Goal: Information Seeking & Learning: Learn about a topic

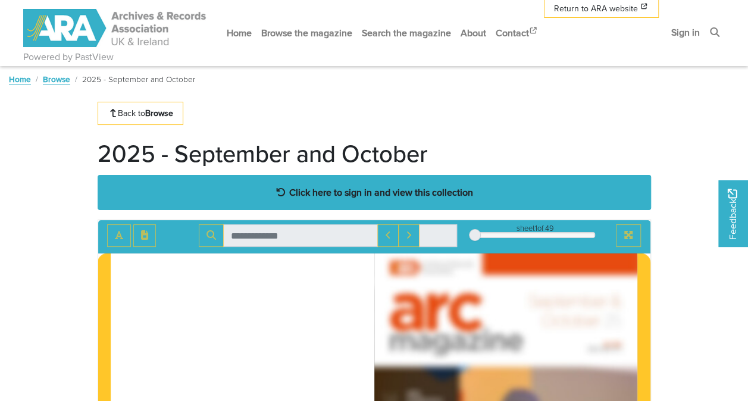
click at [353, 190] on strong "Click here to sign in and view this collection" at bounding box center [381, 192] width 184 height 13
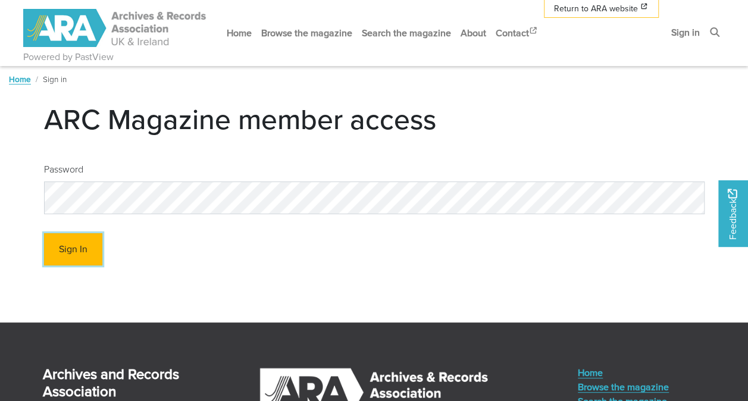
click at [62, 249] on button "Sign In" at bounding box center [73, 249] width 58 height 33
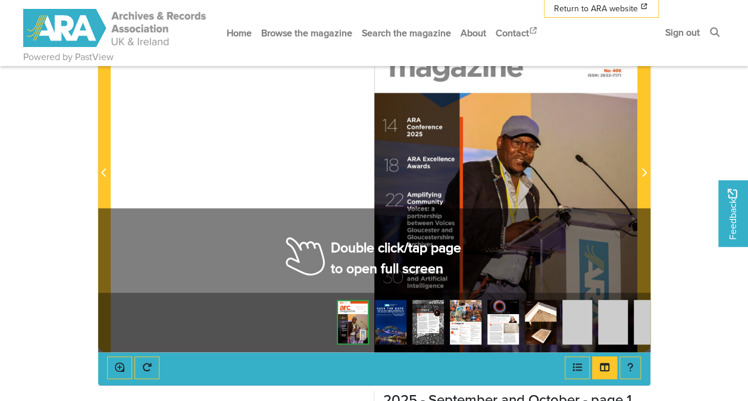
scroll to position [268, 0]
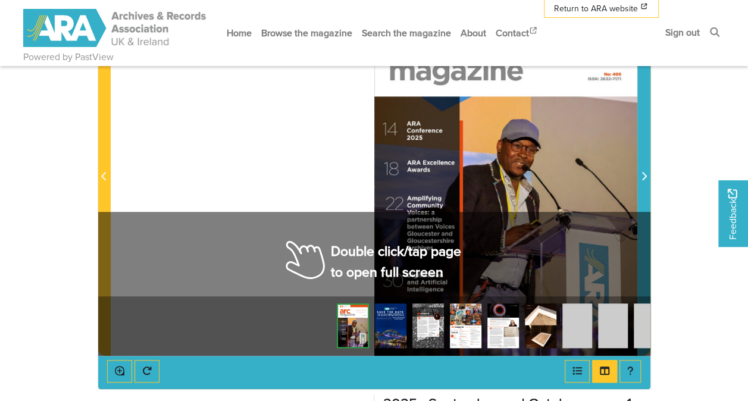
click at [645, 175] on icon "Next Page" at bounding box center [644, 176] width 5 height 8
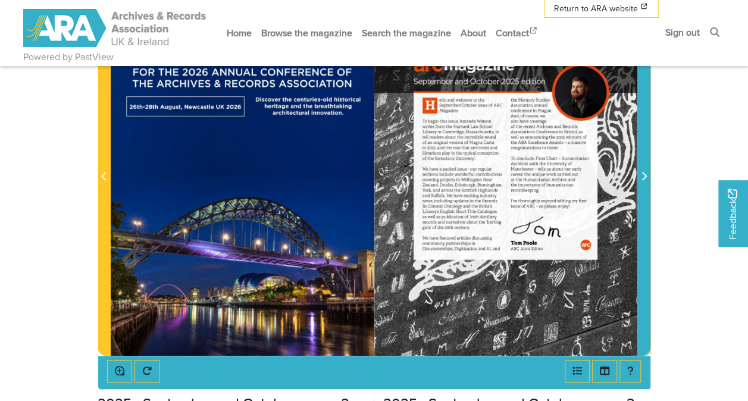
click at [645, 175] on icon "Next Page" at bounding box center [644, 176] width 5 height 8
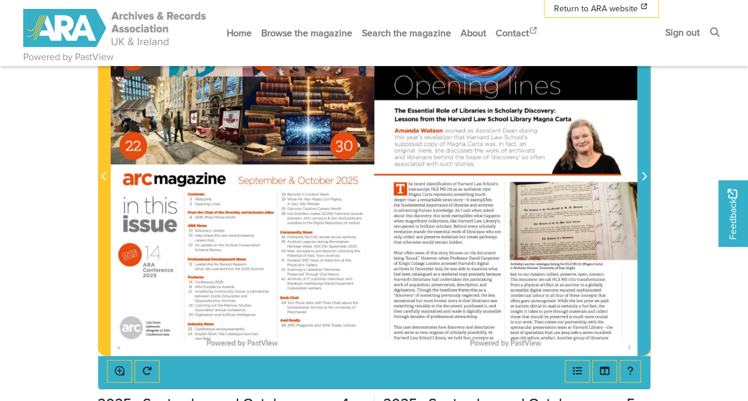
click at [645, 175] on icon "Next Page" at bounding box center [644, 176] width 5 height 8
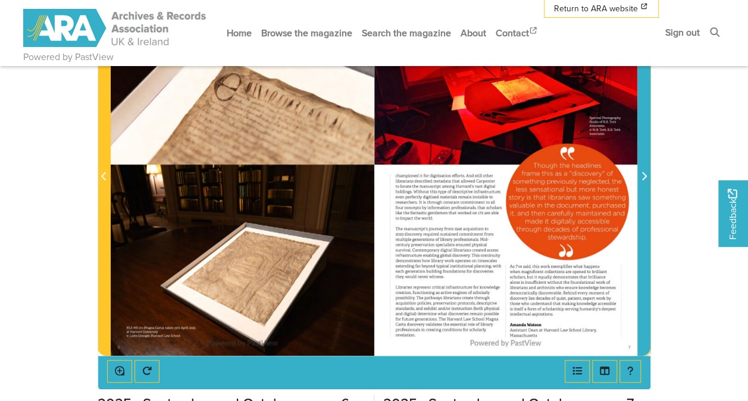
click at [645, 175] on icon "Next Page" at bounding box center [644, 176] width 5 height 8
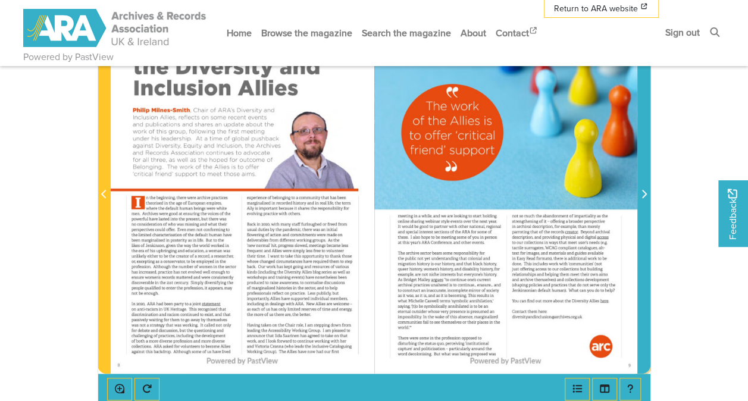
scroll to position [246, 0]
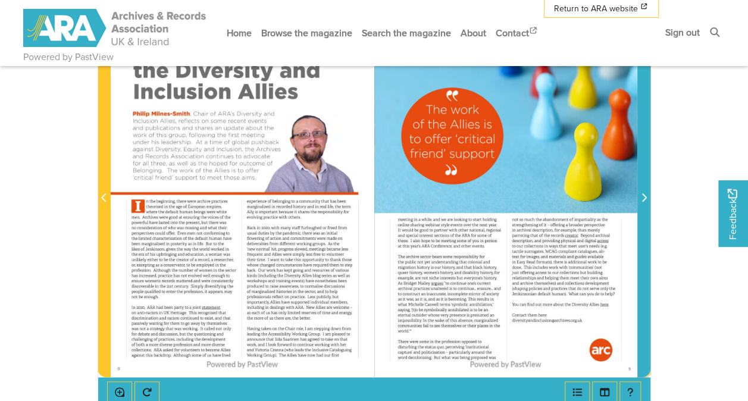
click at [643, 197] on icon "Next Page" at bounding box center [644, 198] width 6 height 10
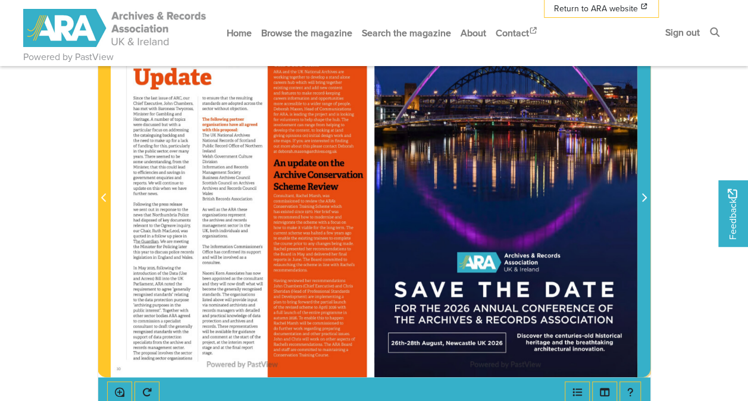
click at [643, 197] on icon "Next Page" at bounding box center [644, 198] width 6 height 10
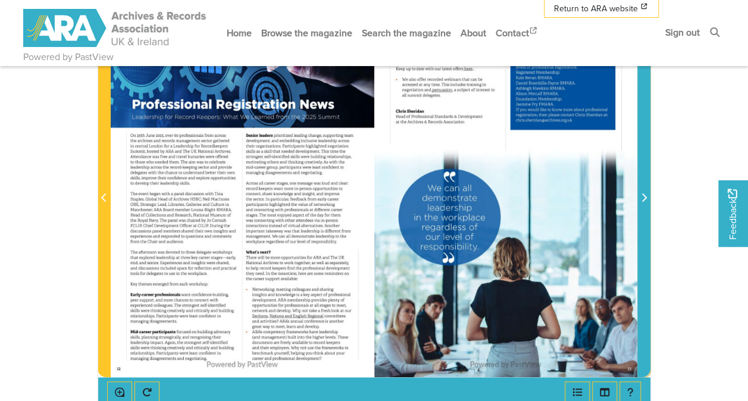
click at [643, 197] on icon "Next Page" at bounding box center [644, 198] width 6 height 10
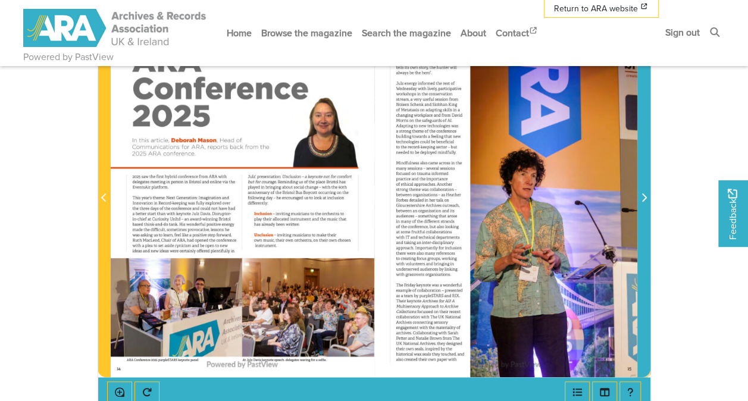
click at [643, 197] on icon "Next Page" at bounding box center [644, 198] width 6 height 10
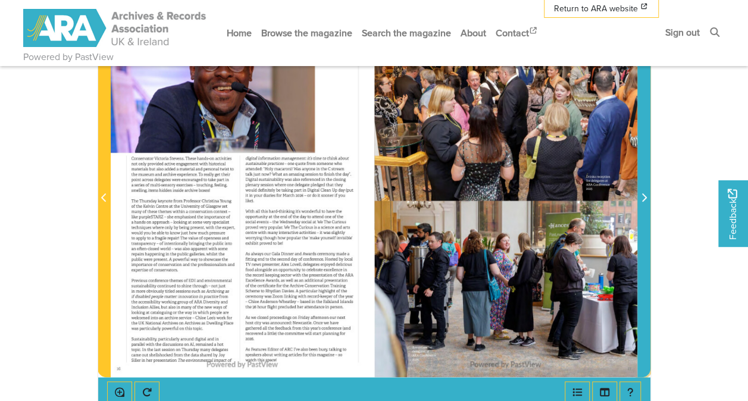
click at [643, 197] on icon "Next Page" at bounding box center [644, 198] width 6 height 10
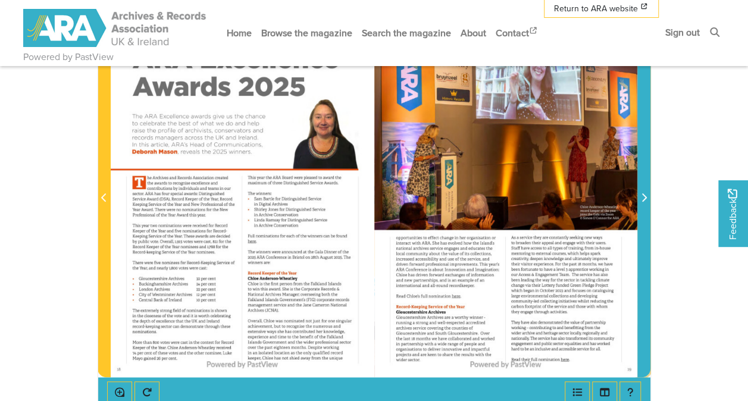
click at [643, 197] on icon "Next Page" at bounding box center [644, 198] width 6 height 10
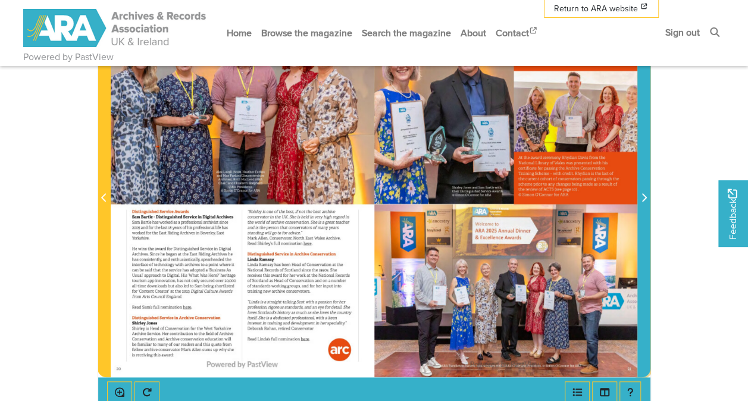
click at [643, 197] on icon "Next Page" at bounding box center [644, 198] width 6 height 10
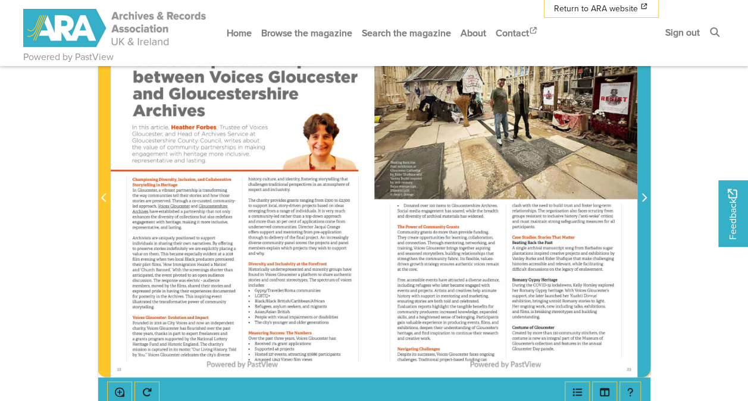
click at [643, 197] on icon "Next Page" at bounding box center [644, 198] width 6 height 10
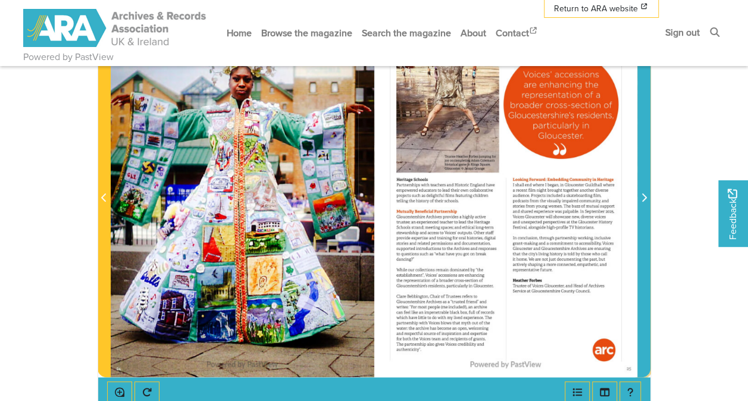
click at [643, 197] on icon "Next Page" at bounding box center [644, 198] width 6 height 10
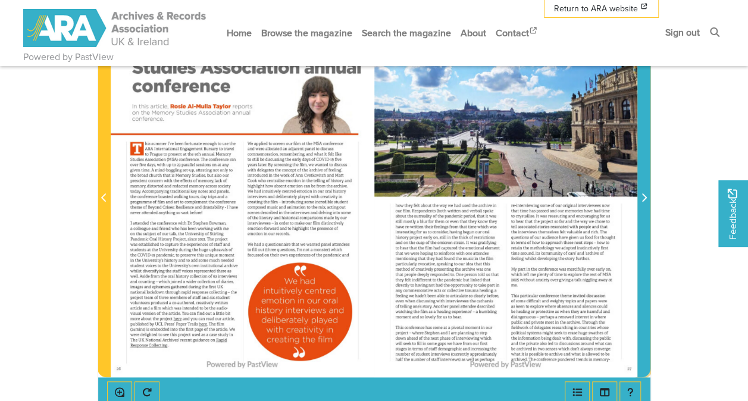
click at [643, 197] on icon "Next Page" at bounding box center [644, 198] width 6 height 10
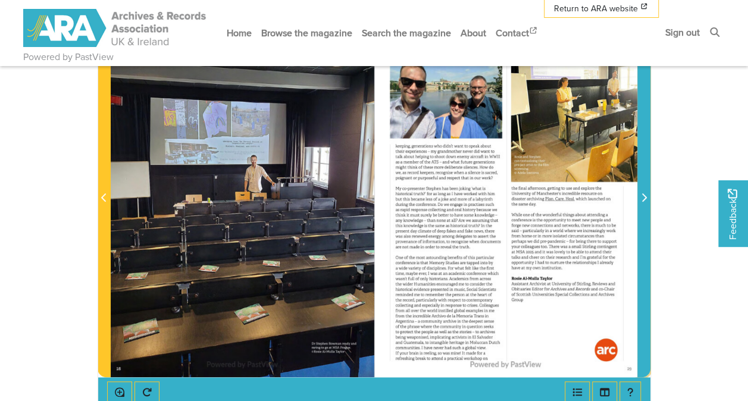
click at [643, 197] on icon "Next Page" at bounding box center [644, 198] width 6 height 10
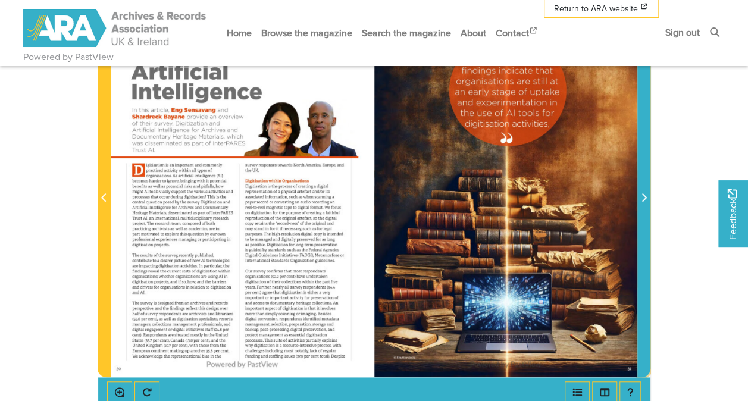
click at [643, 197] on icon "Next Page" at bounding box center [644, 198] width 6 height 10
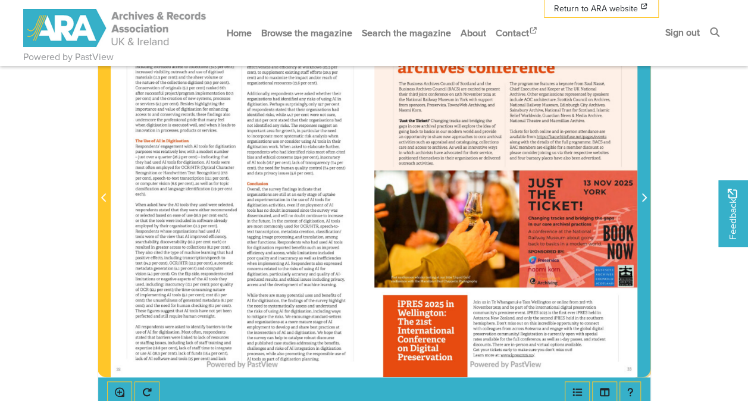
click at [643, 197] on icon "Next Page" at bounding box center [644, 198] width 6 height 10
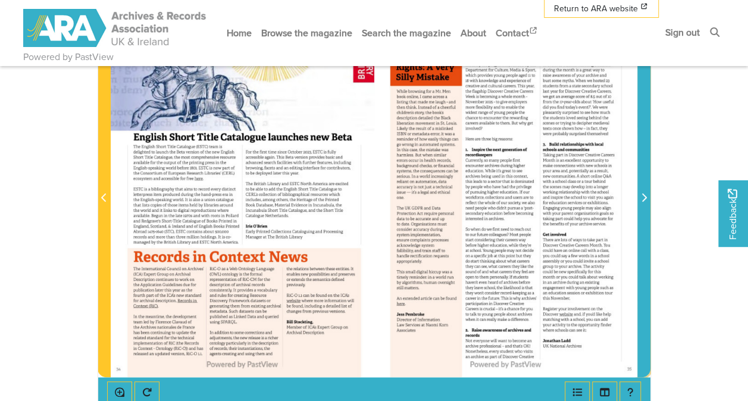
click at [643, 197] on icon "Next Page" at bounding box center [644, 198] width 6 height 10
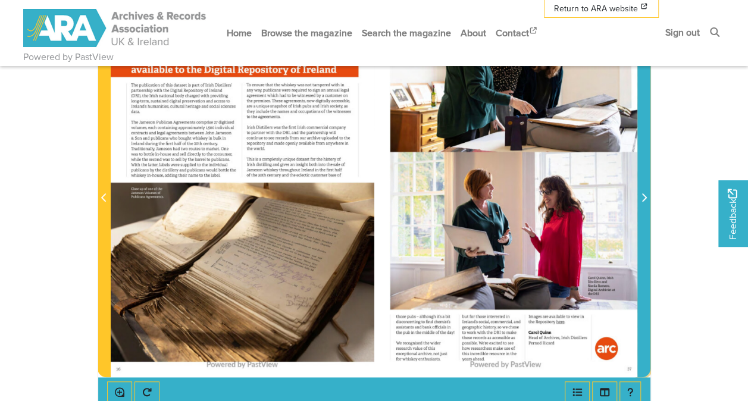
click at [643, 197] on icon "Next Page" at bounding box center [644, 198] width 6 height 10
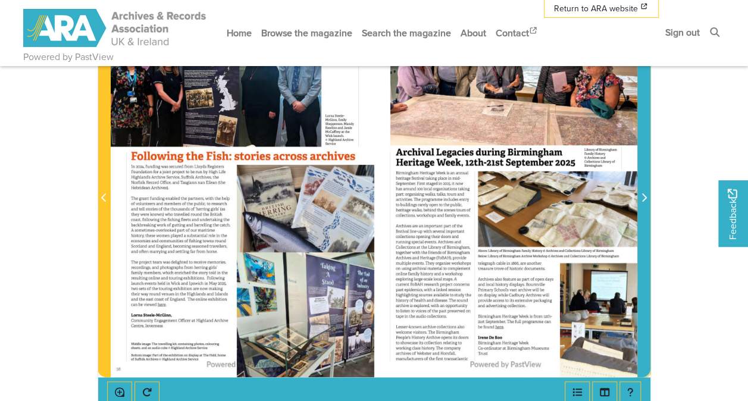
click at [643, 197] on icon "Next Page" at bounding box center [644, 198] width 6 height 10
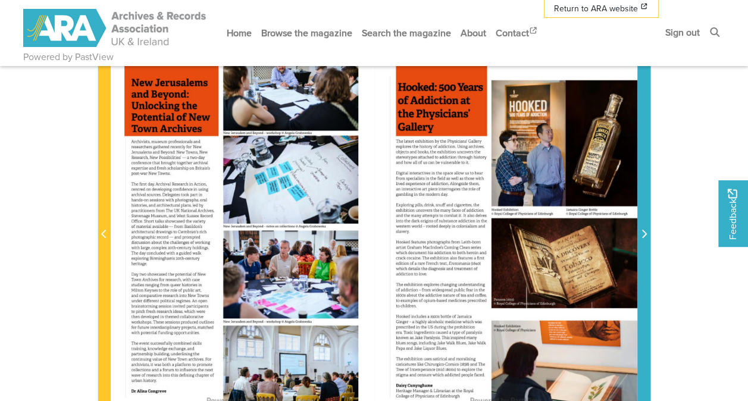
scroll to position [220, 0]
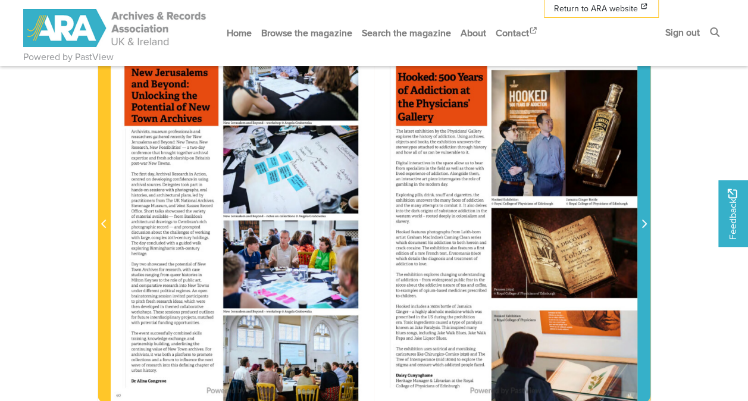
click at [643, 221] on icon "Next Page" at bounding box center [644, 224] width 6 height 10
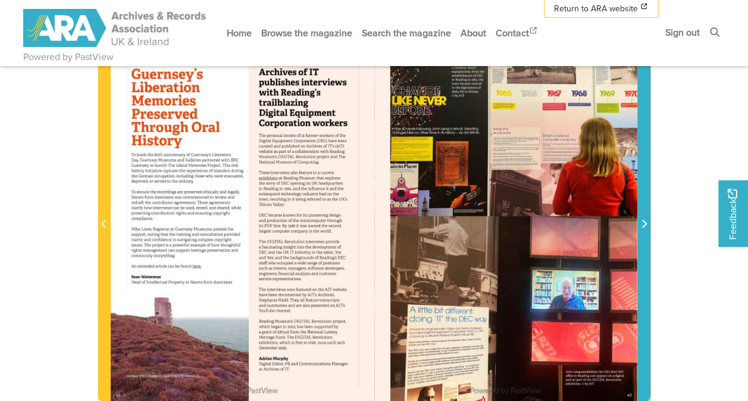
click at [643, 221] on icon "Next Page" at bounding box center [644, 224] width 6 height 10
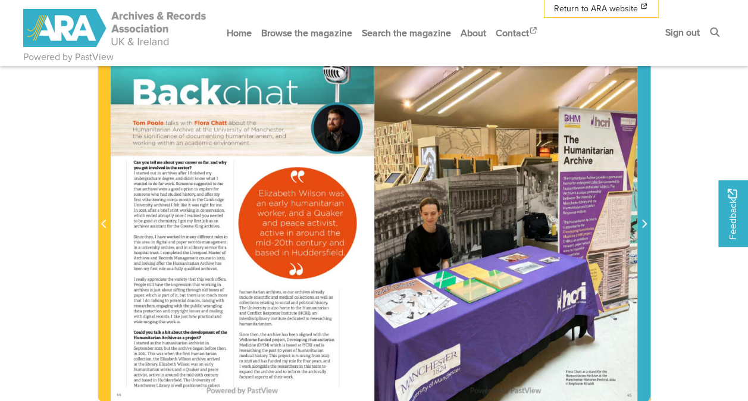
click at [643, 221] on icon "Next Page" at bounding box center [644, 224] width 6 height 10
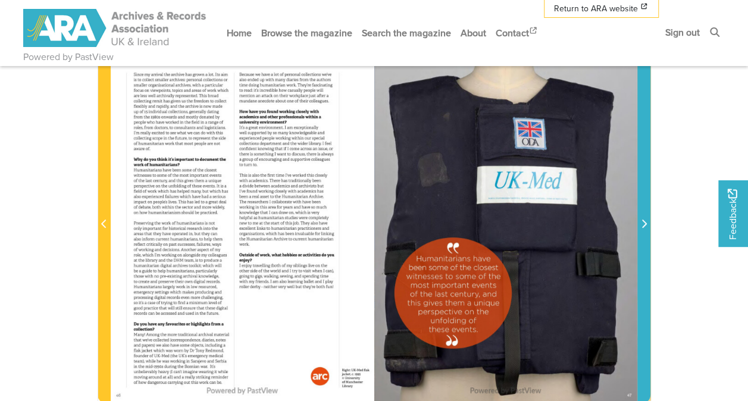
click at [643, 221] on icon "Next Page" at bounding box center [644, 224] width 6 height 10
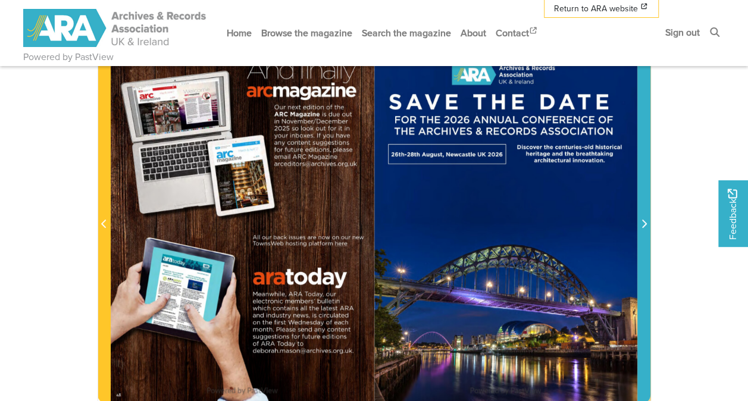
click at [643, 221] on icon "Next Page" at bounding box center [644, 224] width 6 height 10
